Goal: Contribute content: Contribute content

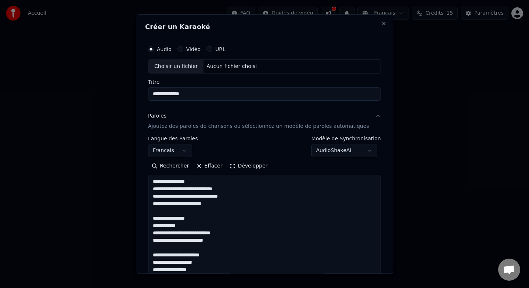
select select "**"
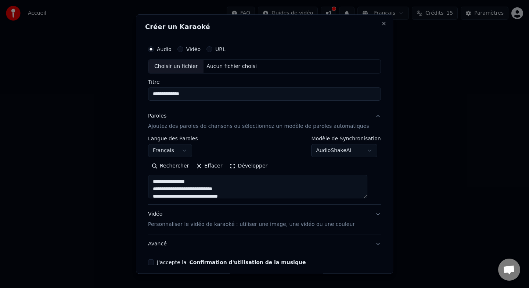
click at [181, 66] on div "Choisir un fichier" at bounding box center [175, 66] width 55 height 13
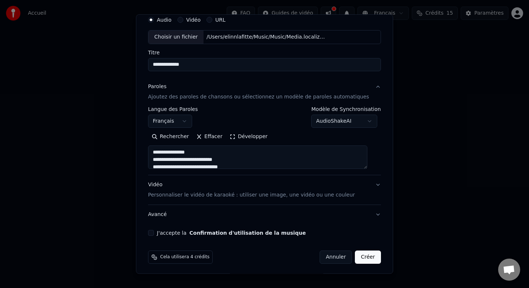
scroll to position [30, 0]
click at [163, 233] on div "J'accepte la Confirmation d'utilisation de la musique" at bounding box center [264, 233] width 233 height 6
click at [154, 232] on button "J'accepte la Confirmation d'utilisation de la musique" at bounding box center [151, 233] width 6 height 6
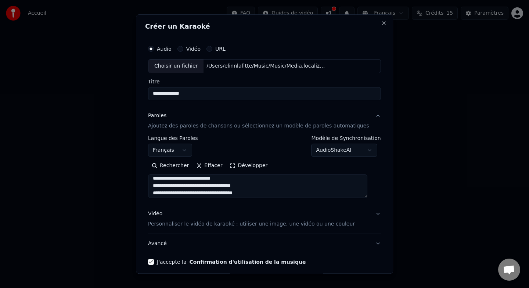
scroll to position [32, 0]
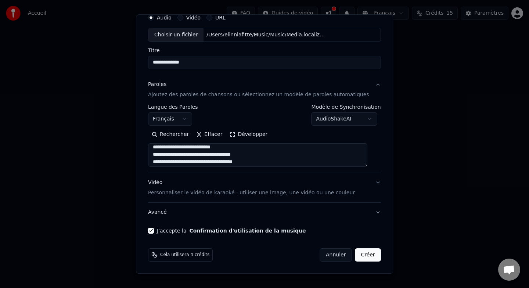
click at [365, 256] on button "Créer" at bounding box center [368, 254] width 26 height 13
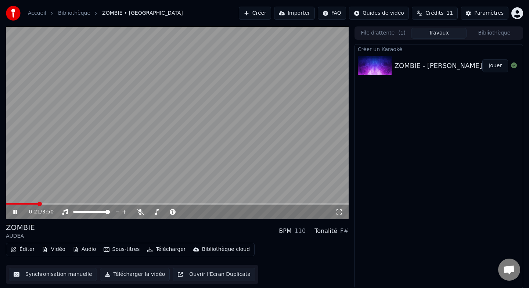
scroll to position [1, 0]
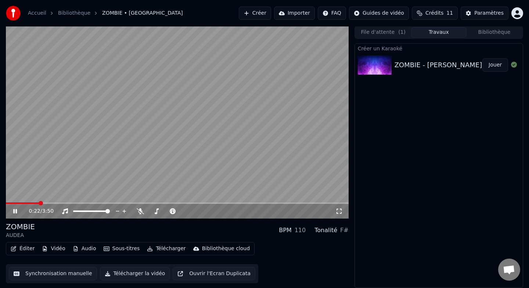
click at [19, 248] on button "Éditer" at bounding box center [23, 249] width 30 height 10
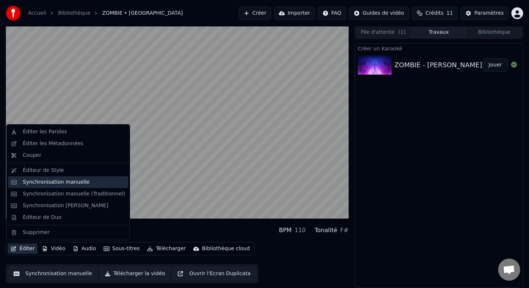
click at [48, 183] on div "Synchronisation manuelle" at bounding box center [56, 181] width 67 height 7
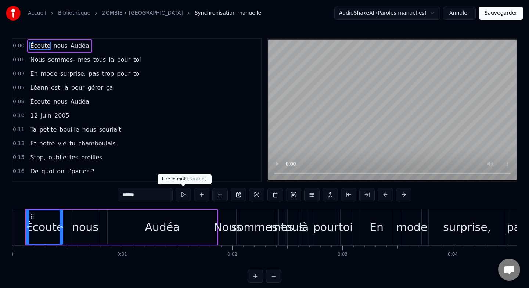
click at [184, 199] on button at bounding box center [183, 194] width 15 height 13
click at [184, 197] on button at bounding box center [183, 194] width 15 height 13
click at [435, 13] on html "Accueil Bibliothèque ZOMBIE • AUDEA Synchronisation manuelle AudioShakeAI (Paro…" at bounding box center [264, 147] width 529 height 295
click at [134, 13] on link "ZOMBIE • [GEOGRAPHIC_DATA]" at bounding box center [142, 13] width 81 height 7
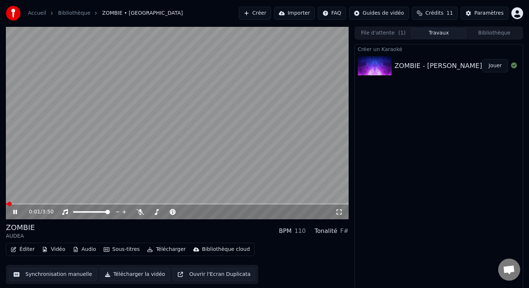
scroll to position [1, 0]
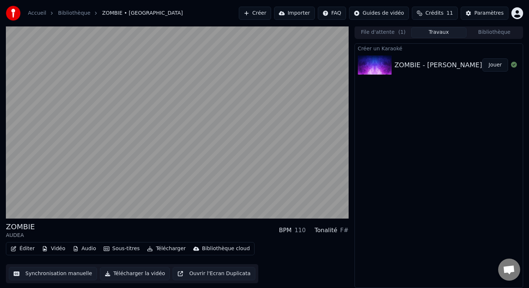
click at [88, 248] on button "Audio" at bounding box center [84, 249] width 29 height 10
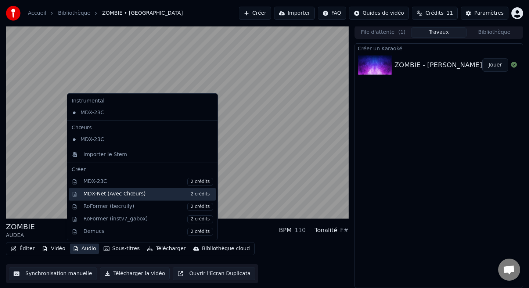
click at [148, 195] on div "MDX-Net (Avec Chœurs) 2 crédits" at bounding box center [148, 194] width 130 height 8
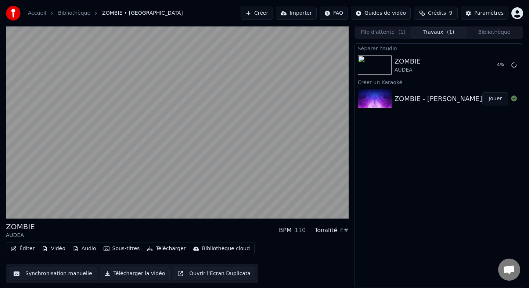
click at [86, 249] on button "Audio" at bounding box center [84, 249] width 29 height 10
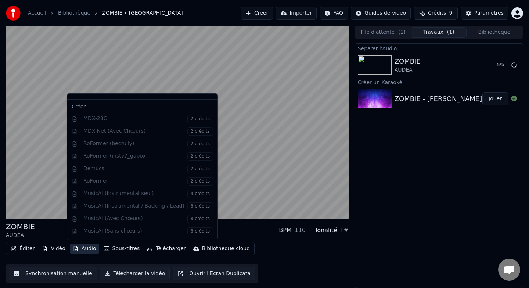
scroll to position [75, 0]
click at [105, 209] on div "Instrumental MDX-23C Chœurs MDX-23C Importer le Stem Créer MDX-23C 2 crédits MD…" at bounding box center [142, 166] width 151 height 147
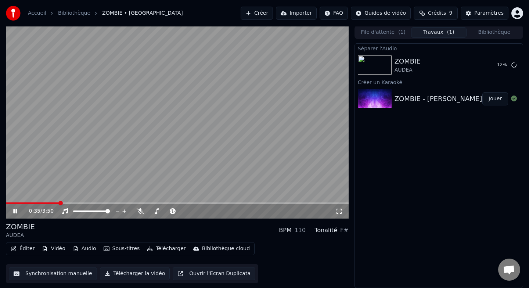
click at [393, 222] on div "Séparer l'Audio ZOMBIE AUDEA 12 % Créer un Karaoké ZOMBIE - [PERSON_NAME]" at bounding box center [438, 165] width 169 height 245
click at [26, 247] on button "Éditer" at bounding box center [23, 249] width 30 height 10
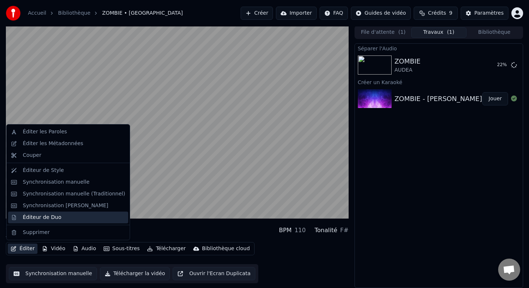
click at [64, 220] on div "Éditeur de Duo" at bounding box center [74, 217] width 102 height 7
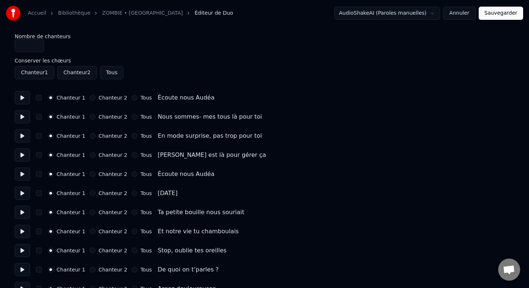
click at [129, 15] on link "ZOMBIE • [GEOGRAPHIC_DATA]" at bounding box center [142, 13] width 81 height 7
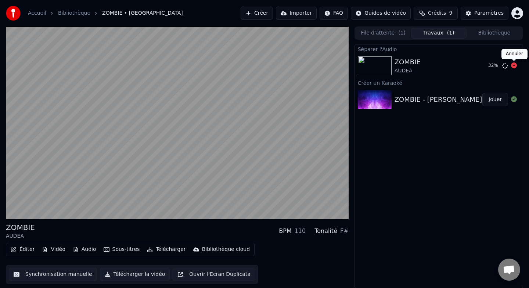
click at [514, 67] on icon at bounding box center [514, 65] width 6 height 6
click at [515, 66] on icon at bounding box center [514, 65] width 6 height 6
click at [514, 66] on icon at bounding box center [514, 65] width 6 height 6
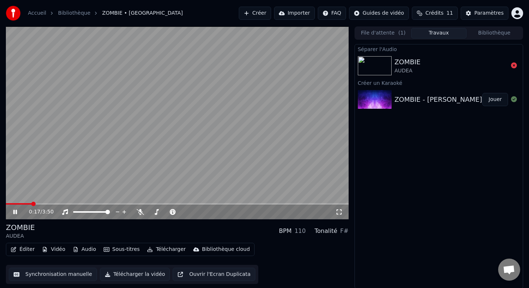
click at [493, 100] on button "Jouer" at bounding box center [495, 99] width 26 height 13
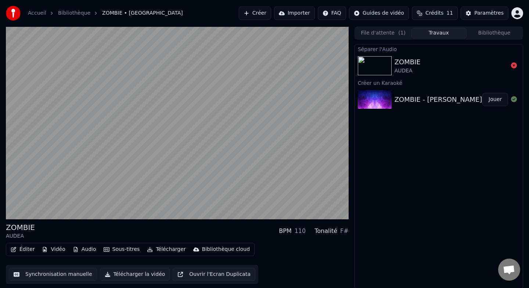
click at [418, 101] on div "ZOMBIE - [PERSON_NAME]" at bounding box center [438, 99] width 88 height 10
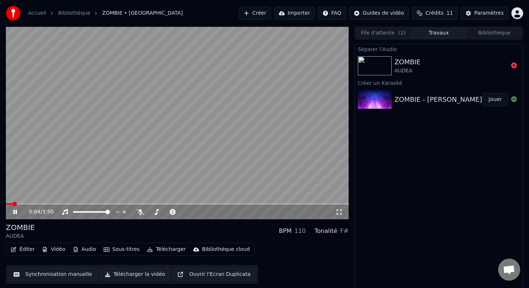
click at [82, 249] on button "Audio" at bounding box center [84, 249] width 29 height 10
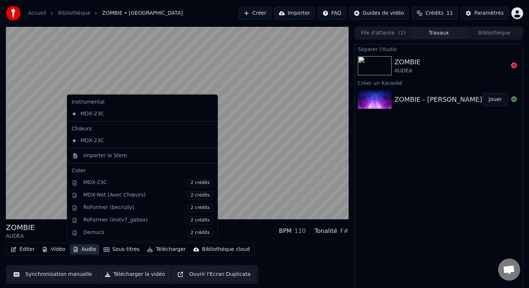
click at [208, 141] on icon at bounding box center [210, 140] width 5 height 6
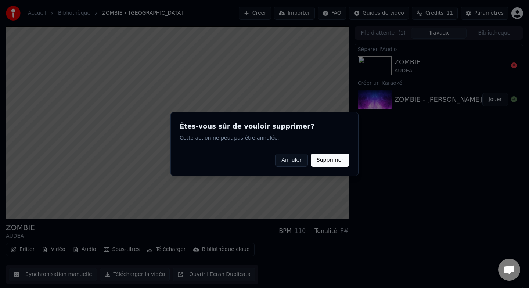
click at [334, 159] on button "Supprimer" at bounding box center [330, 160] width 39 height 13
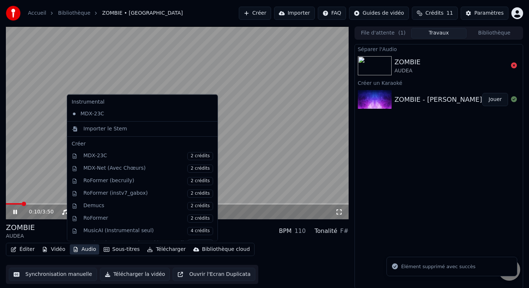
click at [79, 249] on button "Audio" at bounding box center [84, 249] width 29 height 10
click at [208, 116] on icon at bounding box center [210, 114] width 5 height 6
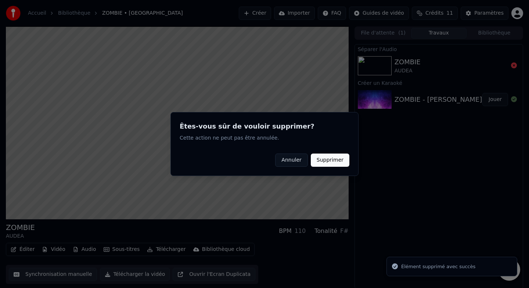
click at [336, 160] on button "Supprimer" at bounding box center [330, 160] width 39 height 13
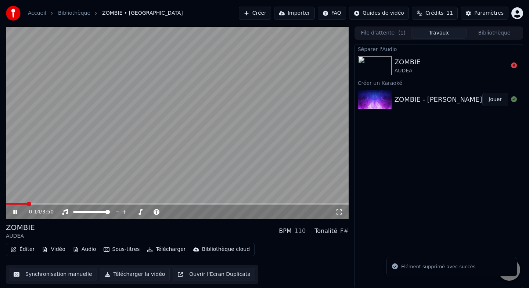
click at [76, 250] on icon "button" at bounding box center [76, 249] width 6 height 5
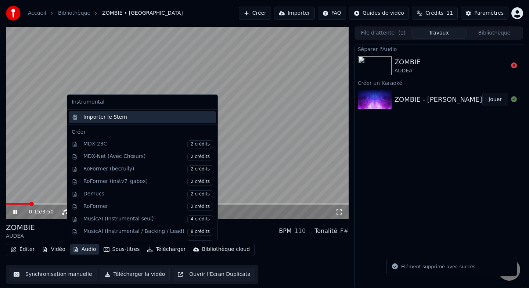
click at [130, 118] on div "Importer le Stem" at bounding box center [148, 116] width 130 height 7
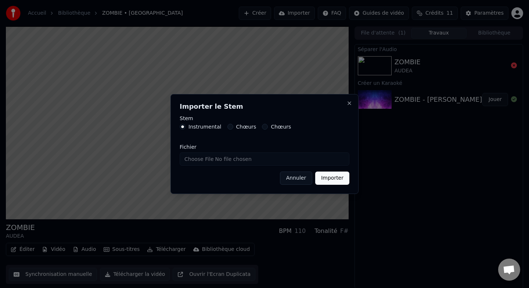
click at [230, 126] on button "Chœurs" at bounding box center [230, 127] width 6 height 6
click at [263, 127] on button "Chœurs" at bounding box center [265, 127] width 6 height 6
click at [183, 126] on button "Instrumental" at bounding box center [183, 127] width 6 height 6
click at [262, 127] on button "Chœurs" at bounding box center [265, 127] width 6 height 6
click at [209, 160] on input "Fichier" at bounding box center [265, 158] width 170 height 13
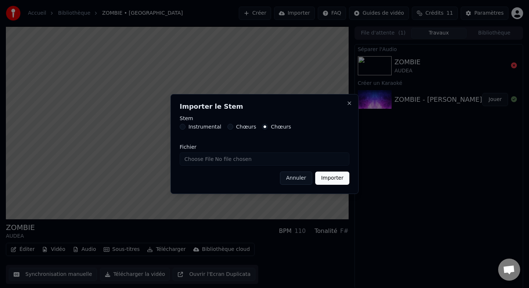
type input "**********"
click at [328, 178] on button "Importer" at bounding box center [332, 178] width 34 height 13
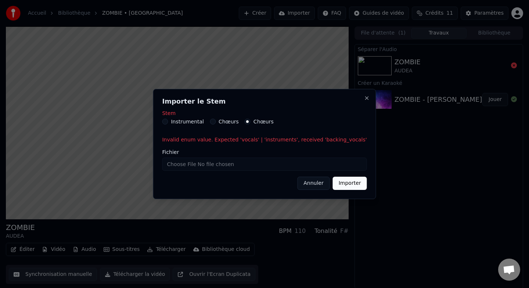
click at [223, 121] on div "Chœurs" at bounding box center [224, 122] width 29 height 6
click at [216, 120] on button "Chœurs" at bounding box center [213, 122] width 6 height 6
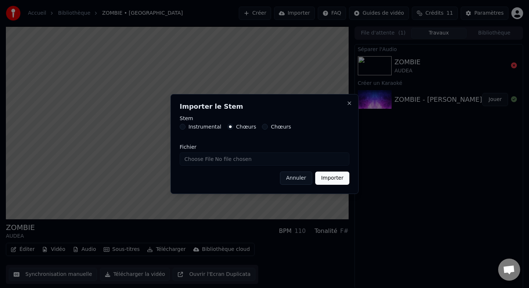
click at [335, 176] on button "Importer" at bounding box center [332, 178] width 34 height 13
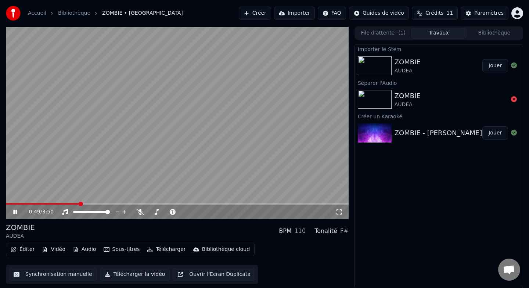
click at [490, 66] on button "Jouer" at bounding box center [495, 65] width 26 height 13
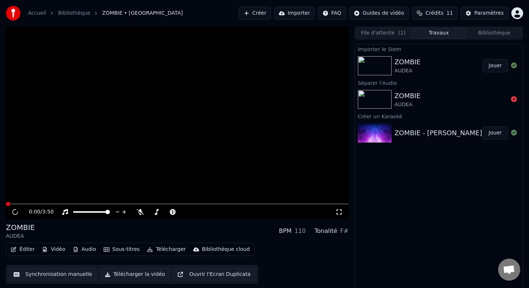
click at [495, 64] on button "Jouer" at bounding box center [495, 65] width 26 height 13
click at [25, 250] on button "Éditer" at bounding box center [23, 249] width 30 height 10
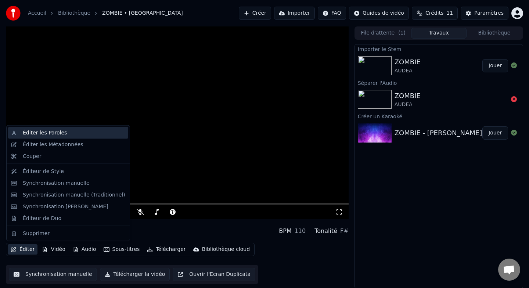
click at [51, 131] on div "Éditer les Paroles" at bounding box center [45, 132] width 44 height 7
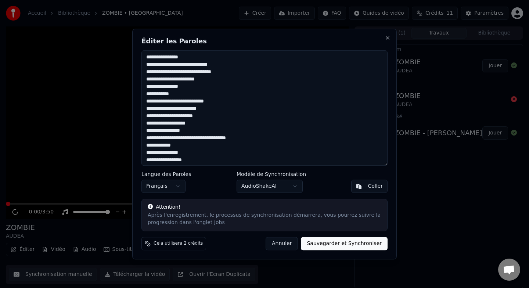
click at [180, 65] on textarea at bounding box center [264, 107] width 246 height 115
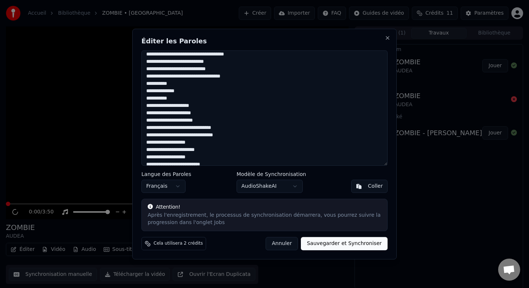
scroll to position [298, 0]
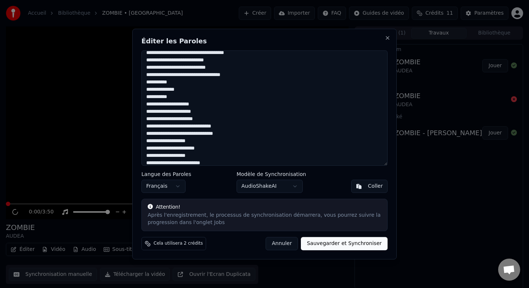
click at [194, 131] on textarea at bounding box center [264, 107] width 246 height 115
type textarea "**********"
click at [286, 190] on body "Accueil Bibliothèque ZOMBIE • AUDEA Créer Importer FAQ Guides de vidéo Crédits …" at bounding box center [264, 144] width 529 height 288
click at [314, 241] on button "Sauvegarder et Synchroniser" at bounding box center [344, 243] width 87 height 13
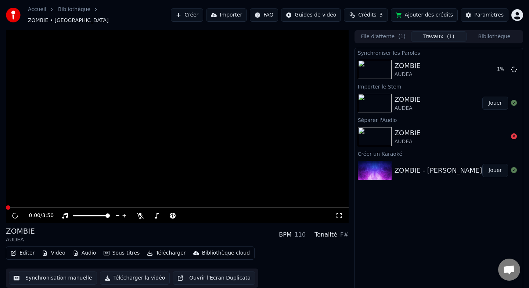
click at [390, 37] on button "File d'attente ( 1 )" at bounding box center [383, 36] width 55 height 11
click at [430, 33] on button "Travaux ( 1 )" at bounding box center [438, 36] width 55 height 11
click at [494, 99] on button "Jouer" at bounding box center [495, 103] width 26 height 13
click at [16, 213] on icon at bounding box center [15, 215] width 4 height 4
click at [493, 166] on button "Jouer" at bounding box center [495, 170] width 26 height 13
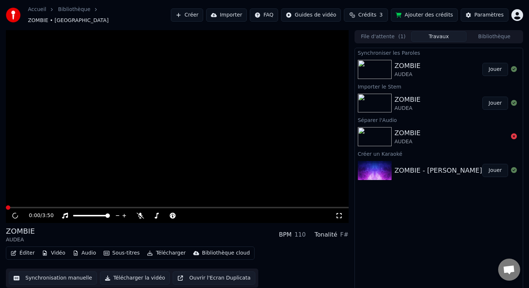
click at [497, 65] on button "Jouer" at bounding box center [495, 69] width 26 height 13
click at [409, 61] on div "ZOMBIE" at bounding box center [407, 66] width 26 height 10
click at [487, 66] on button "Jouer" at bounding box center [495, 69] width 26 height 13
click at [13, 213] on icon at bounding box center [15, 215] width 7 height 7
click at [64, 213] on icon at bounding box center [65, 216] width 6 height 6
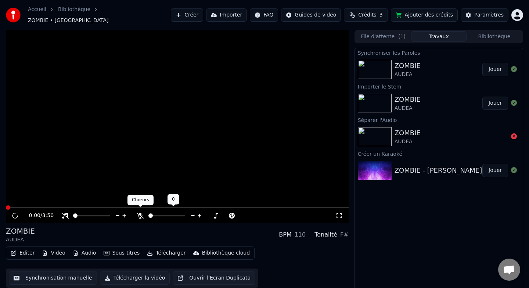
click at [141, 213] on icon at bounding box center [140, 216] width 7 height 6
click at [66, 213] on icon at bounding box center [64, 216] width 7 height 6
click at [371, 12] on span "Crédits" at bounding box center [367, 14] width 18 height 7
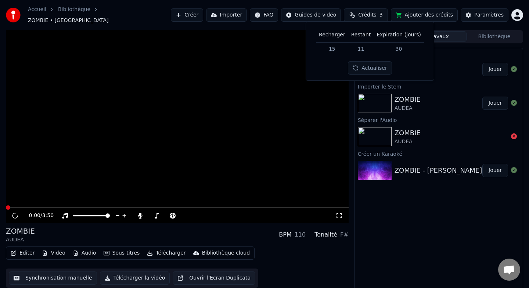
click at [370, 68] on button "Actualiser" at bounding box center [370, 67] width 44 height 13
click at [336, 50] on td "15" at bounding box center [332, 48] width 32 height 13
click at [367, 47] on td "3" at bounding box center [360, 48] width 25 height 13
drag, startPoint x: 367, startPoint y: 47, endPoint x: 351, endPoint y: 49, distance: 16.3
click at [351, 49] on td "3" at bounding box center [360, 48] width 25 height 13
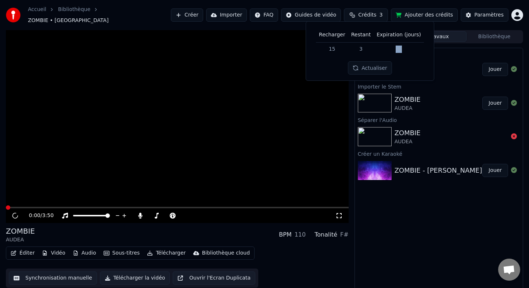
drag, startPoint x: 403, startPoint y: 49, endPoint x: 386, endPoint y: 52, distance: 17.8
click at [386, 52] on td "30" at bounding box center [399, 48] width 50 height 13
click at [366, 66] on button "Actualiser" at bounding box center [370, 67] width 44 height 13
click at [364, 51] on td "3" at bounding box center [360, 48] width 25 height 13
click at [328, 50] on td "15" at bounding box center [332, 48] width 32 height 13
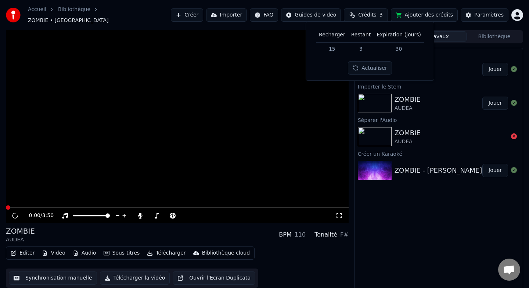
click at [335, 50] on td "15" at bounding box center [332, 48] width 32 height 13
click at [400, 40] on th "Expiration (jours)" at bounding box center [399, 35] width 50 height 15
click at [417, 13] on button "Ajouter des crédits" at bounding box center [424, 14] width 67 height 13
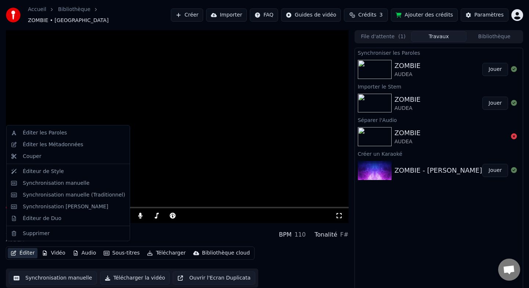
click at [22, 251] on button "Éditer" at bounding box center [23, 253] width 30 height 10
click at [408, 235] on div "Synchroniser les Paroles ZOMBIE [PERSON_NAME] Importer le Stem ZOMBIE AUDEA Jou…" at bounding box center [438, 170] width 169 height 245
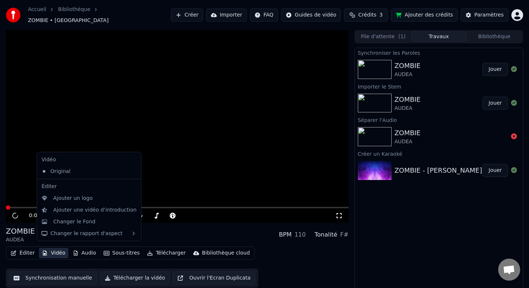
click at [53, 248] on button "Vidéo" at bounding box center [53, 253] width 29 height 10
click at [74, 219] on div "Changer le Fond" at bounding box center [74, 221] width 42 height 7
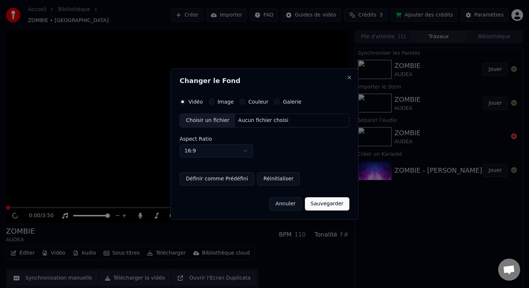
click at [223, 99] on label "Image" at bounding box center [225, 101] width 16 height 5
click at [214, 99] on button "Image" at bounding box center [212, 102] width 6 height 6
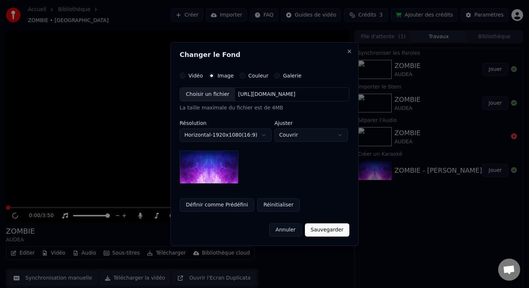
click at [292, 231] on button "Annuler" at bounding box center [285, 229] width 32 height 13
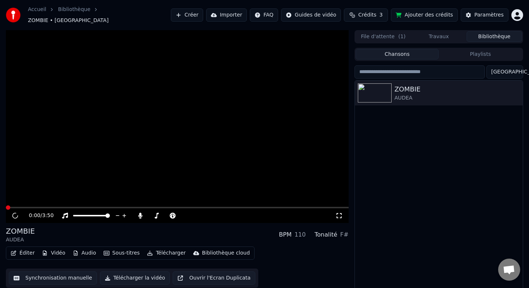
click at [490, 31] on button "Bibliothèque" at bounding box center [493, 36] width 55 height 11
click at [445, 32] on button "Travaux" at bounding box center [438, 36] width 55 height 11
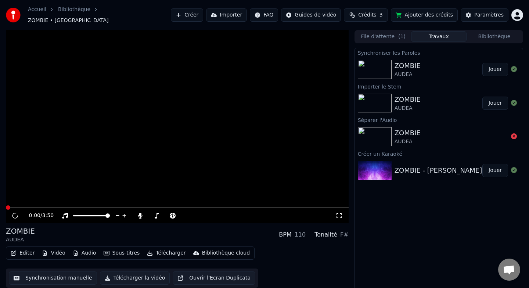
click at [12, 213] on icon at bounding box center [15, 216] width 6 height 6
click at [12, 213] on icon at bounding box center [14, 215] width 5 height 5
click at [495, 165] on button "Jouer" at bounding box center [495, 169] width 26 height 13
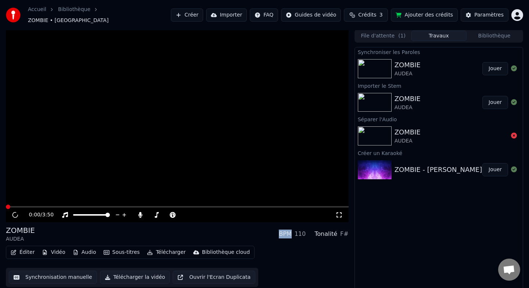
click at [432, 166] on div "ZOMBIE - [PERSON_NAME]" at bounding box center [438, 170] width 88 height 10
click at [385, 31] on button "File d'attente ( 1 )" at bounding box center [383, 35] width 55 height 11
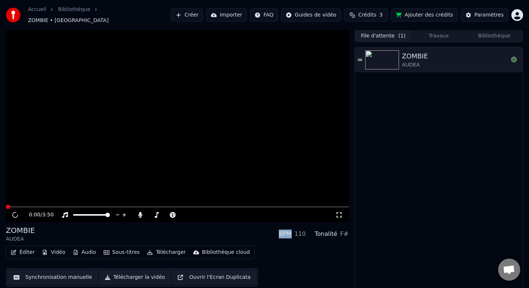
click at [410, 61] on div "AUDEA" at bounding box center [415, 64] width 26 height 7
click at [432, 33] on button "Travaux" at bounding box center [438, 35] width 55 height 11
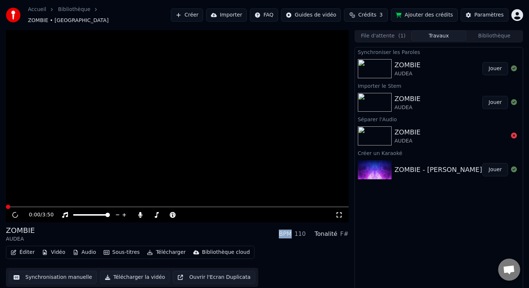
click at [167, 141] on video at bounding box center [177, 125] width 343 height 193
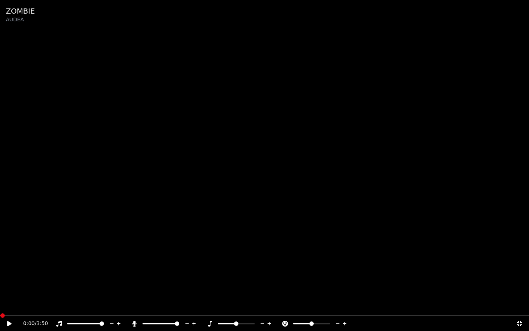
click at [167, 161] on video at bounding box center [264, 165] width 529 height 331
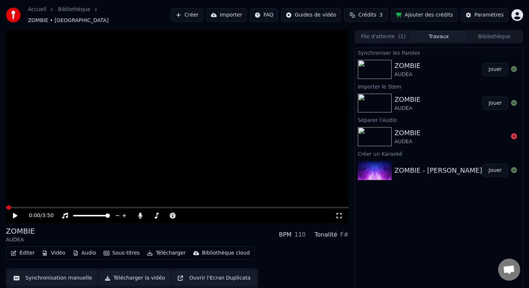
click at [166, 149] on video at bounding box center [177, 126] width 343 height 193
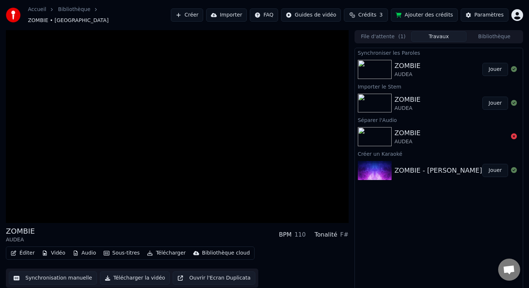
click at [490, 166] on button "Jouer" at bounding box center [495, 170] width 26 height 13
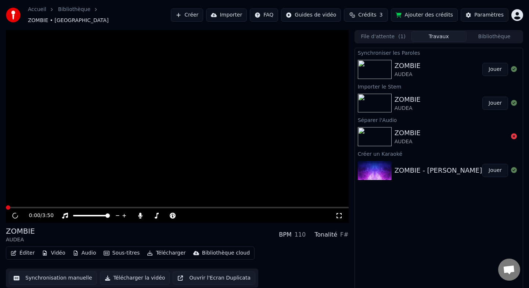
click at [407, 51] on div "Synchroniser les Paroles" at bounding box center [439, 52] width 168 height 9
